Goal: Task Accomplishment & Management: Use online tool/utility

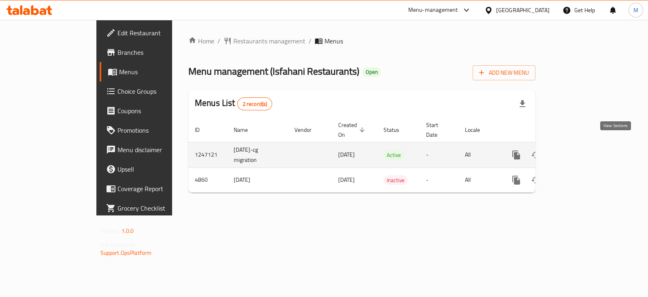
click at [580, 150] on icon "enhanced table" at bounding box center [575, 155] width 10 height 10
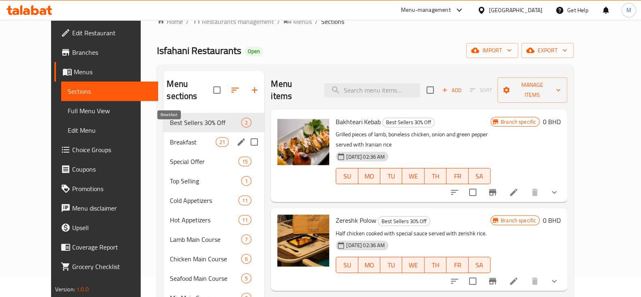
scroll to position [50, 0]
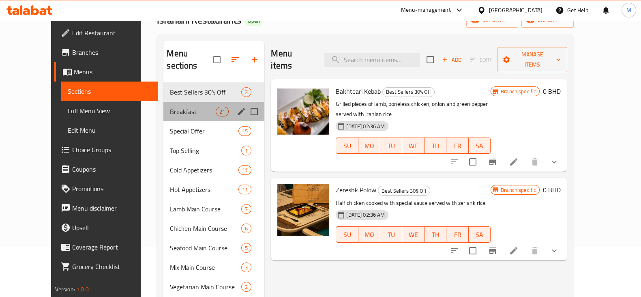
click at [178, 104] on div "Breakfast 21" at bounding box center [213, 111] width 101 height 19
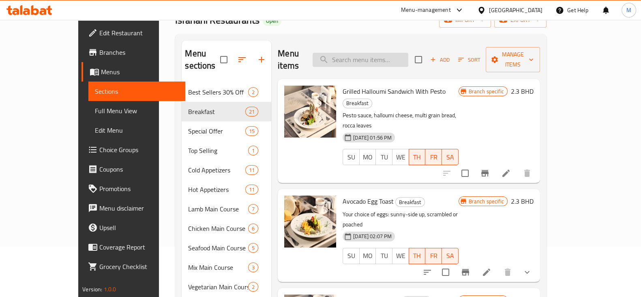
drag, startPoint x: 379, startPoint y: 62, endPoint x: 373, endPoint y: 53, distance: 10.9
click at [379, 62] on div "Menu items Add Sort Manage items" at bounding box center [409, 60] width 262 height 39
click at [373, 53] on input "search" at bounding box center [360, 60] width 96 height 14
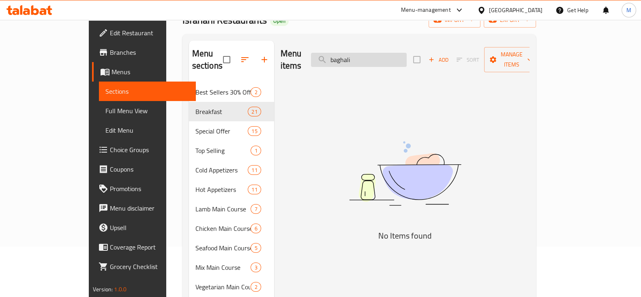
click at [405, 53] on input "baghali" at bounding box center [359, 60] width 96 height 14
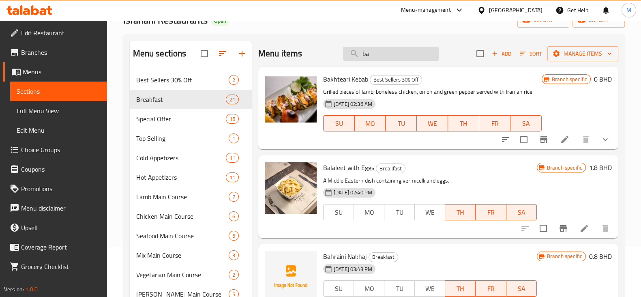
type input "b"
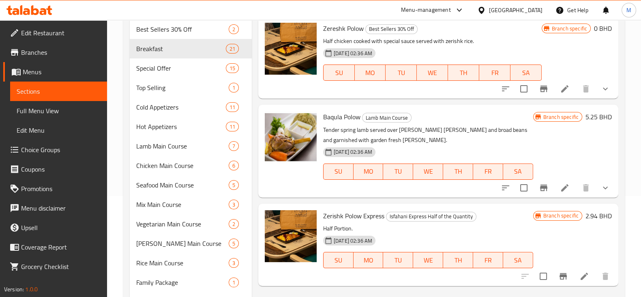
scroll to position [50, 0]
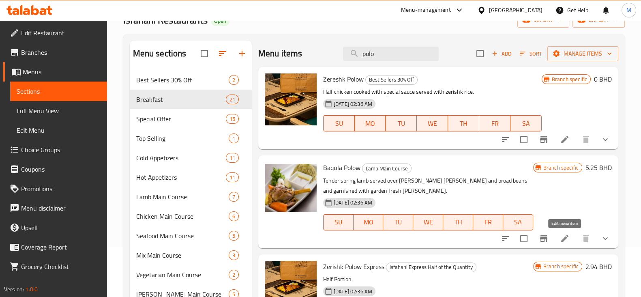
type input "polo"
click at [567, 240] on icon at bounding box center [565, 238] width 10 height 10
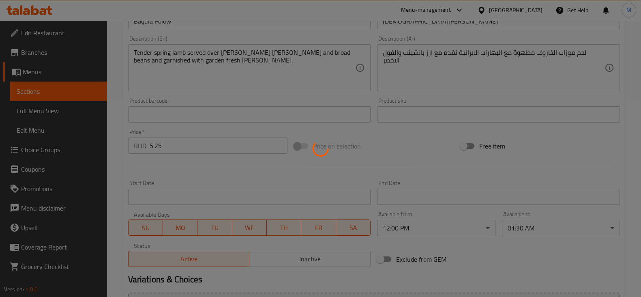
type input "اختيارك من"
type input "1"
type input "إختيارك من:"
type input "0"
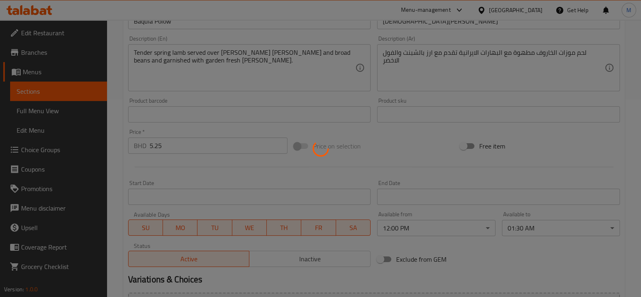
type input "0"
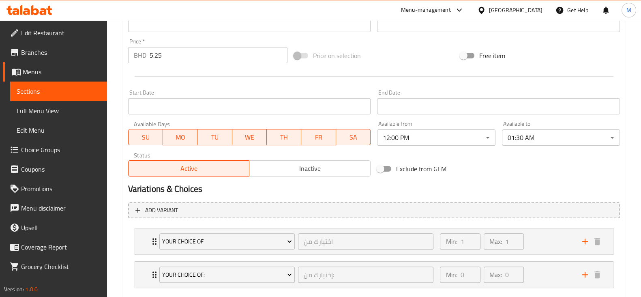
scroll to position [304, 0]
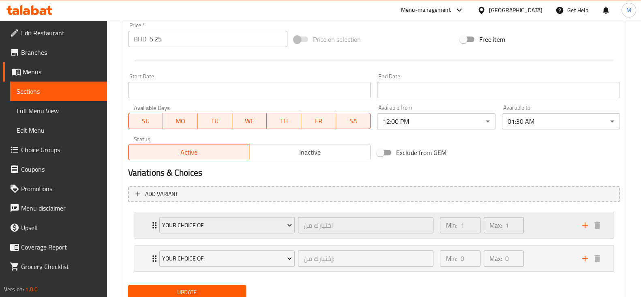
click at [547, 226] on div "Min: 1 ​ Max: 1 ​" at bounding box center [506, 225] width 142 height 26
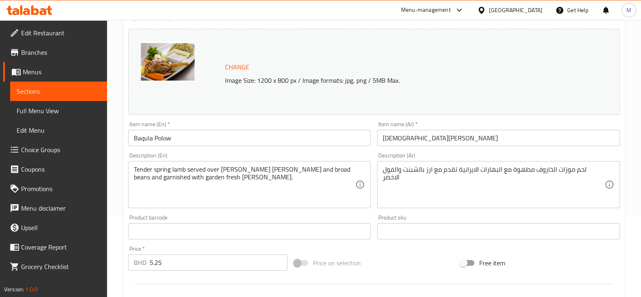
scroll to position [50, 0]
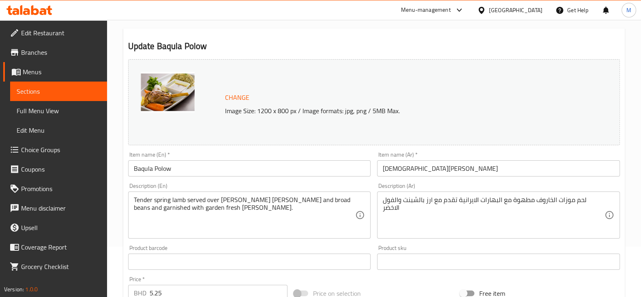
click at [167, 92] on img at bounding box center [168, 92] width 54 height 41
click at [152, 88] on img at bounding box center [168, 92] width 54 height 41
click at [232, 98] on span "Change" at bounding box center [237, 98] width 24 height 12
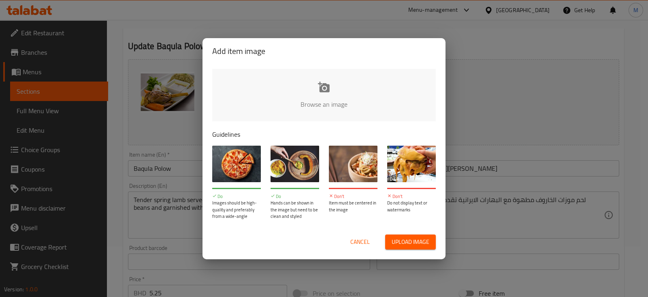
click at [327, 92] on input "file" at bounding box center [598, 107] width 772 height 76
type input "C:\fakepath\baghali polow.png"
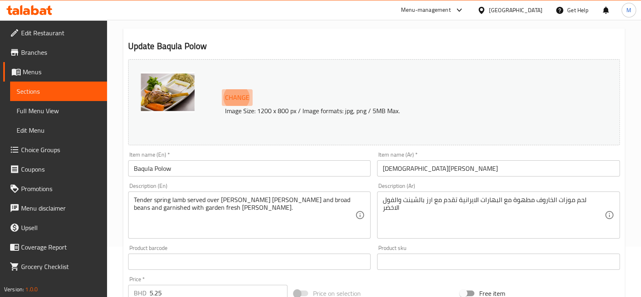
click at [233, 93] on span "Change" at bounding box center [237, 98] width 24 height 12
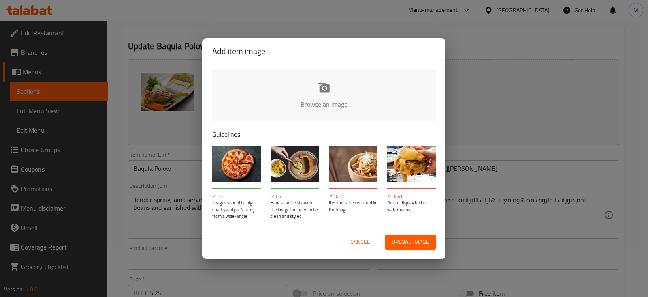
click at [312, 101] on input "file" at bounding box center [598, 107] width 772 height 76
click at [322, 99] on input "file" at bounding box center [598, 107] width 772 height 76
click at [314, 94] on input "file" at bounding box center [598, 107] width 772 height 76
type input "C:\fakepath\baghali polow (1).png"
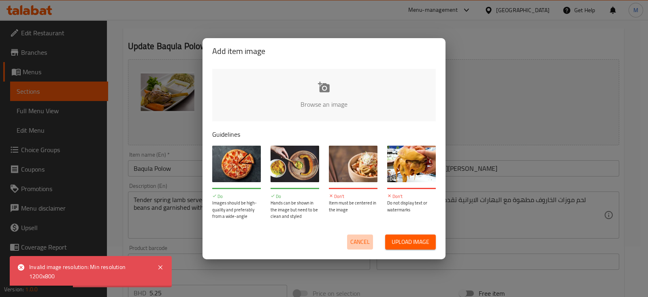
click at [365, 241] on span "Cancel" at bounding box center [360, 242] width 19 height 10
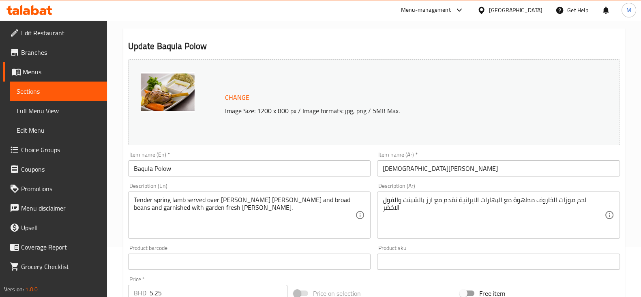
click at [179, 103] on img at bounding box center [168, 92] width 54 height 41
click at [242, 98] on span "Change" at bounding box center [237, 98] width 24 height 12
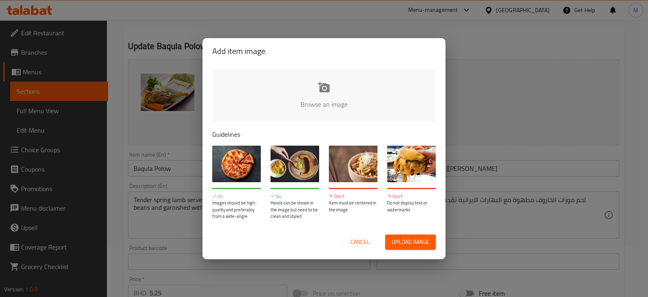
click at [304, 89] on input "file" at bounding box center [598, 107] width 772 height 76
type input "C:\fakepath\Screenshot 2025-08-17 162724.png"
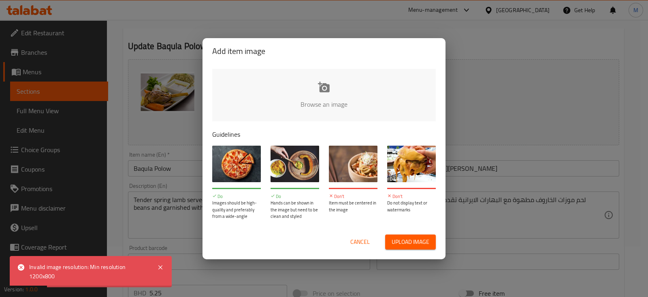
click at [309, 100] on input "file" at bounding box center [598, 107] width 772 height 76
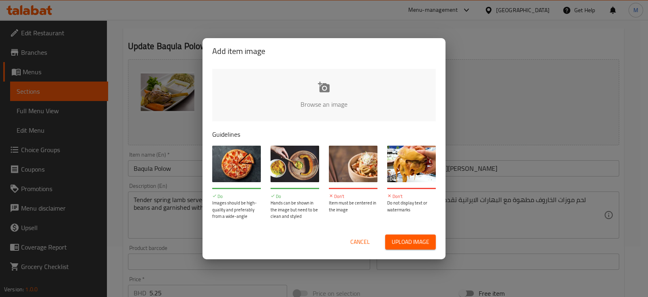
click at [411, 14] on div "Add item image Browse an image Guidelines Do Images should be high-quality and …" at bounding box center [324, 148] width 648 height 297
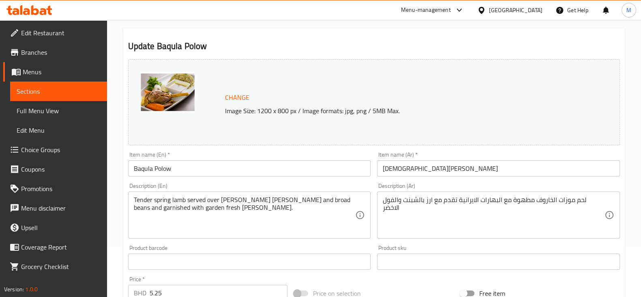
click at [242, 95] on span "Change" at bounding box center [237, 98] width 24 height 12
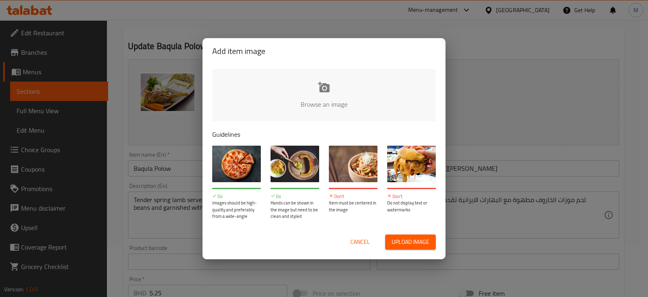
click at [302, 96] on input "file" at bounding box center [598, 107] width 772 height 76
type input "C:\fakepath\Screenshot 2025-08-17 162837.png"
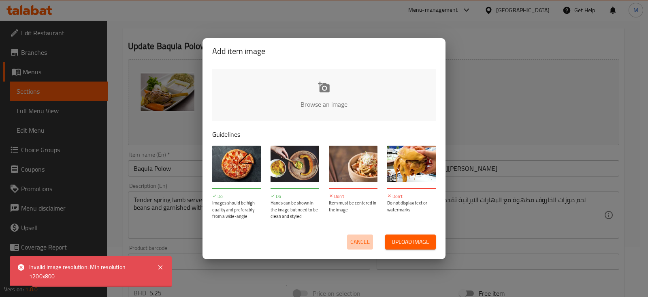
click at [363, 242] on span "Cancel" at bounding box center [360, 242] width 19 height 10
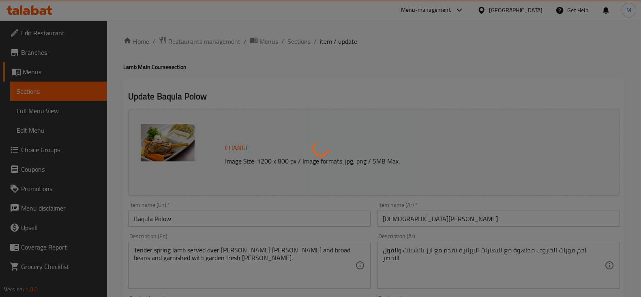
type input "اختيارك من"
type input "1"
type input "إختيارك من:"
type input "0"
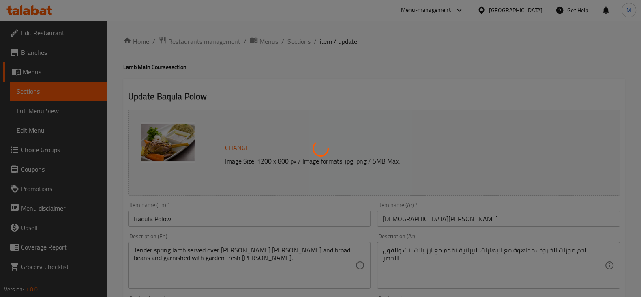
type input "0"
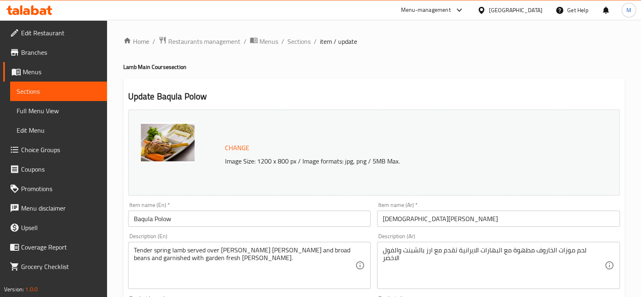
click at [41, 89] on span "Sections" at bounding box center [59, 91] width 84 height 10
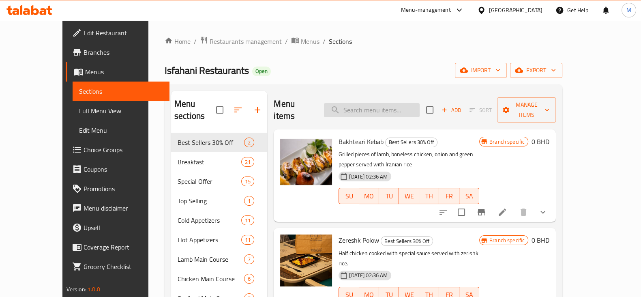
click at [402, 109] on input "search" at bounding box center [372, 110] width 96 height 14
type input "b"
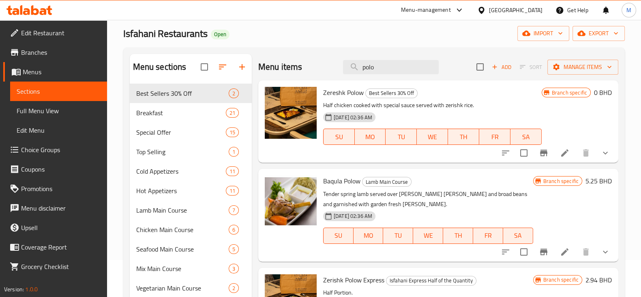
scroll to position [50, 0]
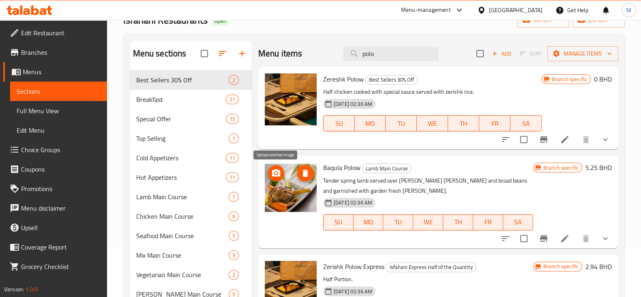
type input "polo"
click at [278, 174] on icon "upload picture" at bounding box center [276, 172] width 8 height 7
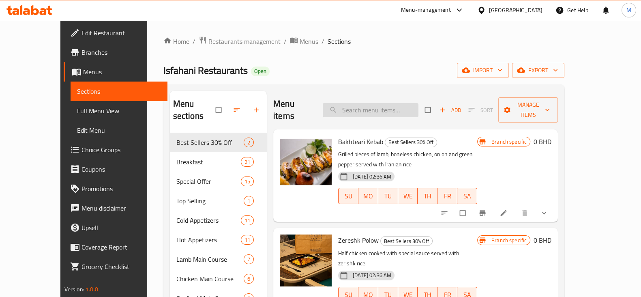
click at [380, 103] on input "search" at bounding box center [371, 110] width 96 height 14
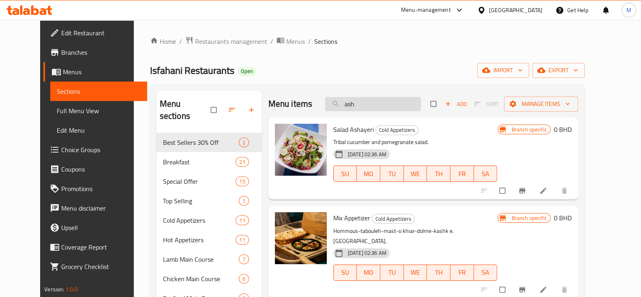
click at [393, 103] on input "ash" at bounding box center [373, 104] width 96 height 14
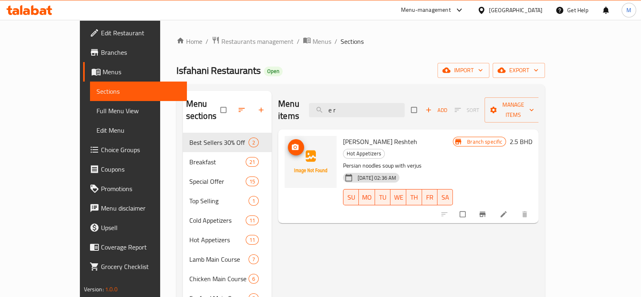
type input "e r"
click at [545, 39] on ol "Home / Restaurants management / Menus / Sections" at bounding box center [360, 41] width 369 height 11
click at [294, 146] on circle "upload picture" at bounding box center [295, 147] width 2 height 2
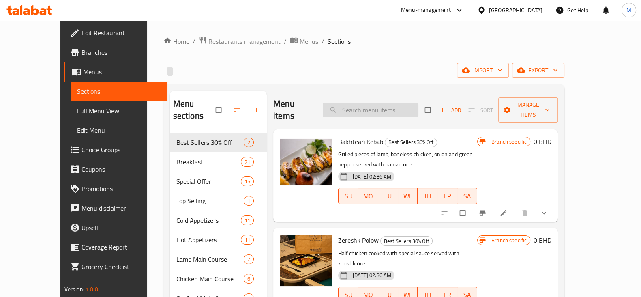
click at [379, 104] on input "search" at bounding box center [371, 110] width 96 height 14
type input "e"
type input "e r"
click at [359, 103] on input "search" at bounding box center [371, 110] width 96 height 14
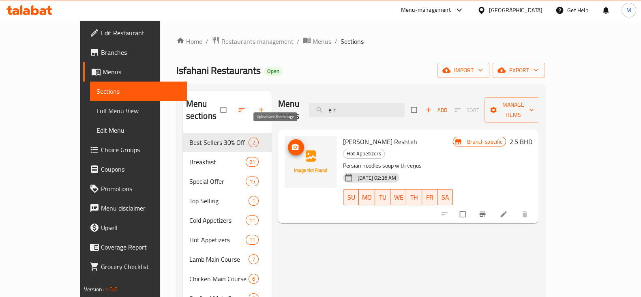
type input "e r"
click at [292, 144] on icon "upload picture" at bounding box center [295, 147] width 7 height 6
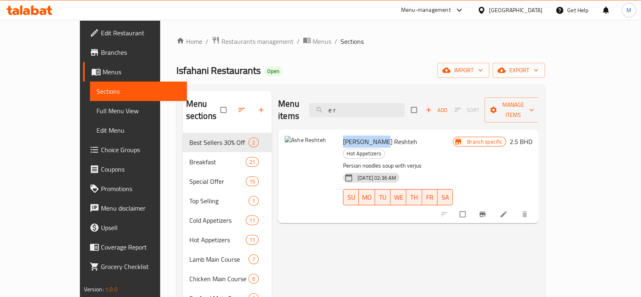
drag, startPoint x: 322, startPoint y: 129, endPoint x: 360, endPoint y: 127, distance: 37.7
click at [360, 133] on div "Ashe Reshteh Hot Appetizers Persian noodles soup with verjus 29-08-2024 02:36 A…" at bounding box center [398, 176] width 116 height 87
copy span "[PERSON_NAME] Reshteh"
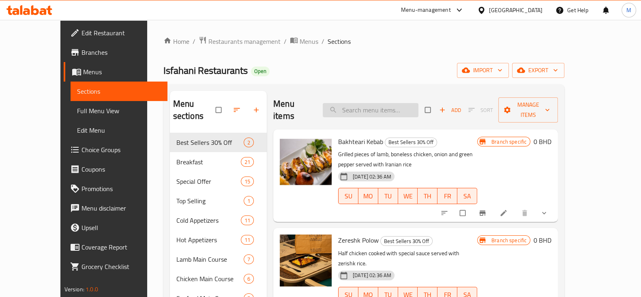
click at [375, 109] on input "search" at bounding box center [371, 110] width 96 height 14
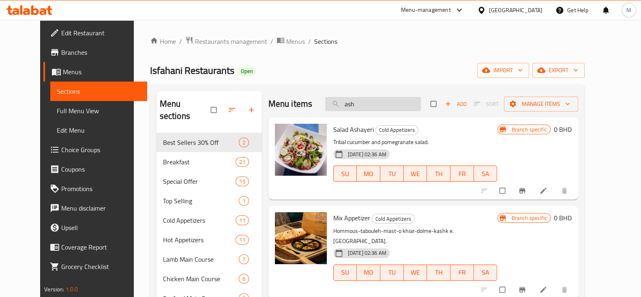
type input "ash e"
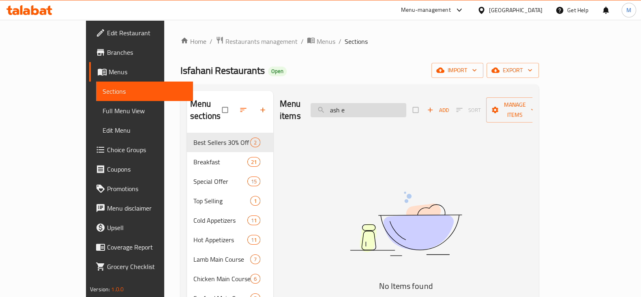
click at [375, 109] on input "ash e" at bounding box center [358, 110] width 96 height 14
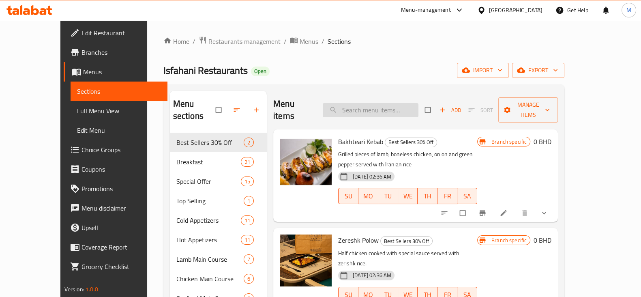
type input "r"
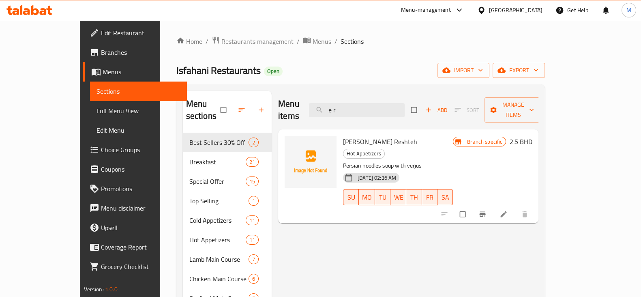
click at [385, 108] on input "e r" at bounding box center [357, 110] width 96 height 14
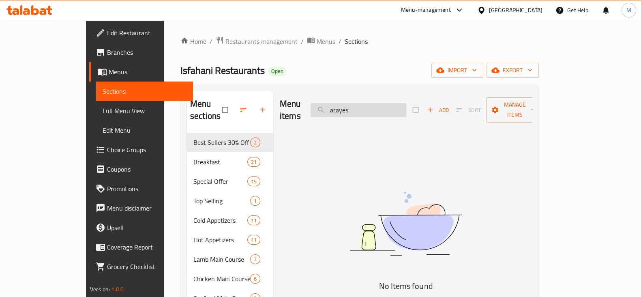
click at [385, 106] on input "arayes" at bounding box center [358, 110] width 96 height 14
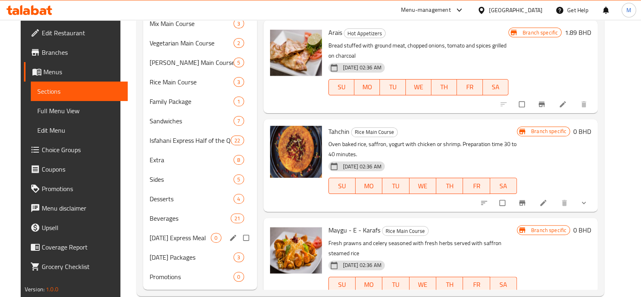
scroll to position [297, 0]
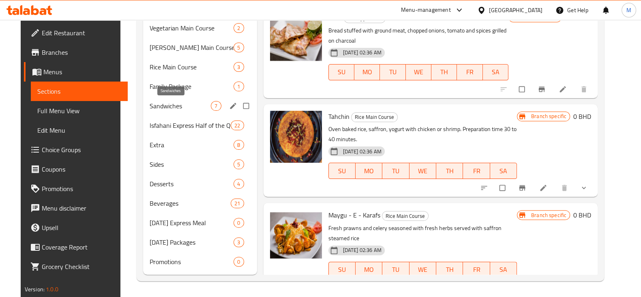
click at [168, 105] on span "Sandwiches" at bounding box center [180, 106] width 61 height 10
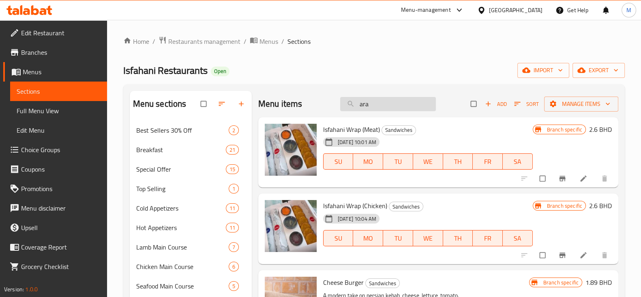
click at [367, 108] on input "ara" at bounding box center [388, 104] width 96 height 14
click at [367, 107] on input "ara" at bounding box center [388, 104] width 96 height 14
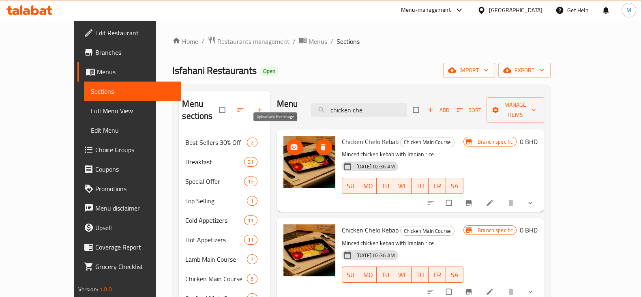
click at [290, 144] on icon "upload picture" at bounding box center [293, 147] width 7 height 6
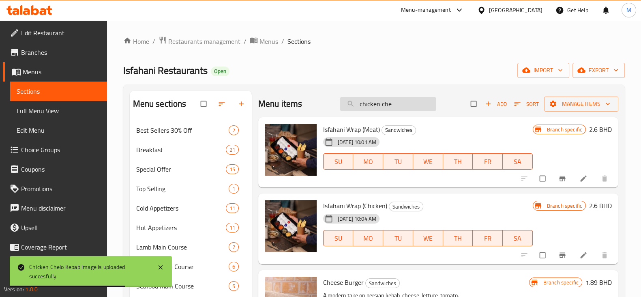
click at [392, 104] on input "chicken che" at bounding box center [388, 104] width 96 height 14
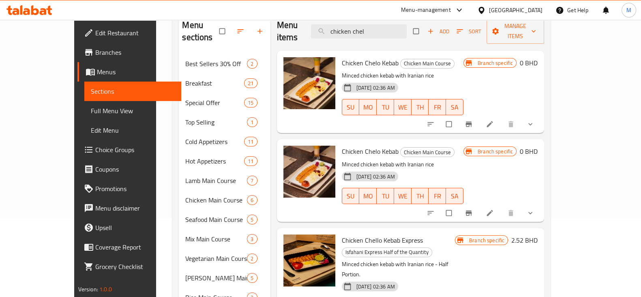
scroll to position [101, 0]
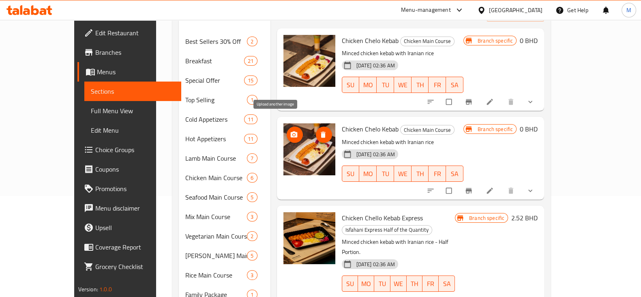
click at [293, 134] on circle "upload picture" at bounding box center [294, 135] width 2 height 2
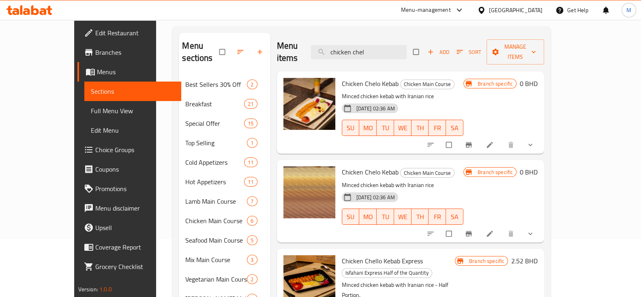
scroll to position [0, 0]
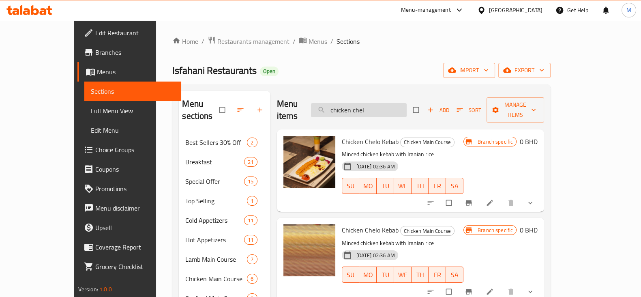
click at [395, 103] on input "chicken chel" at bounding box center [359, 110] width 96 height 14
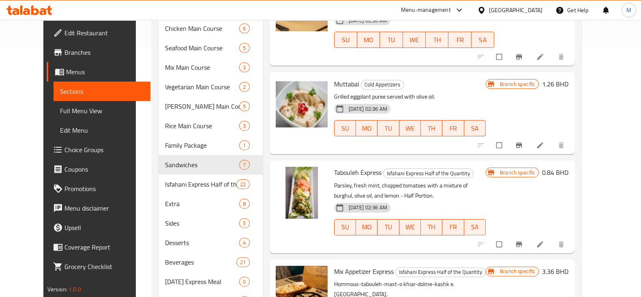
scroll to position [253, 0]
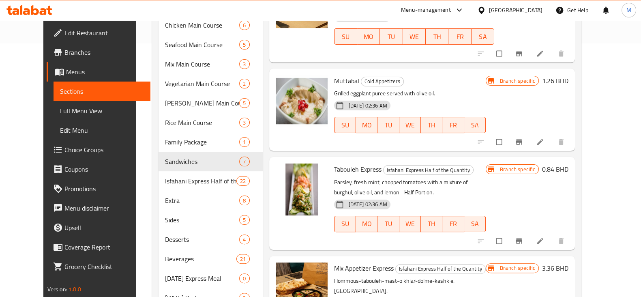
type input "tab"
